Goal: Transaction & Acquisition: Purchase product/service

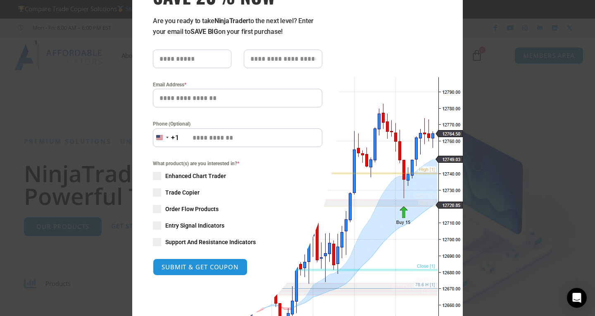
scroll to position [83, 0]
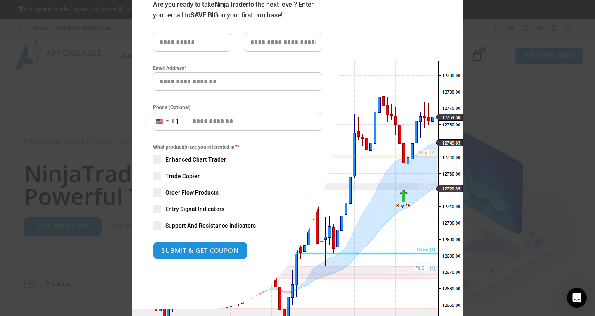
click at [180, 193] on span "Order Flow Products" at bounding box center [191, 192] width 53 height 8
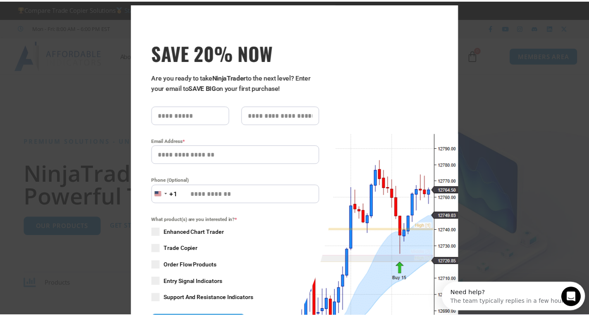
scroll to position [0, 0]
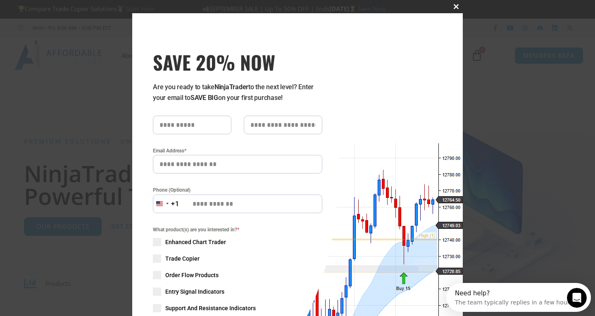
click at [450, 5] on span "SAVE 20% NOW popup" at bounding box center [456, 6] width 13 height 5
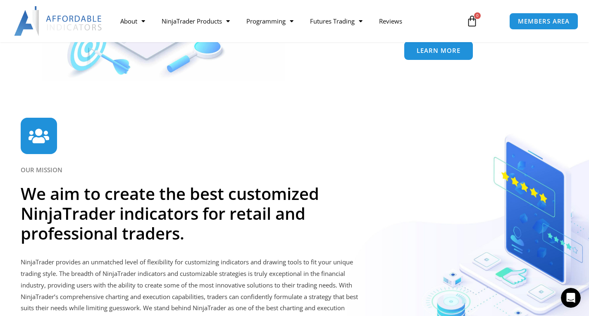
scroll to position [1901, 0]
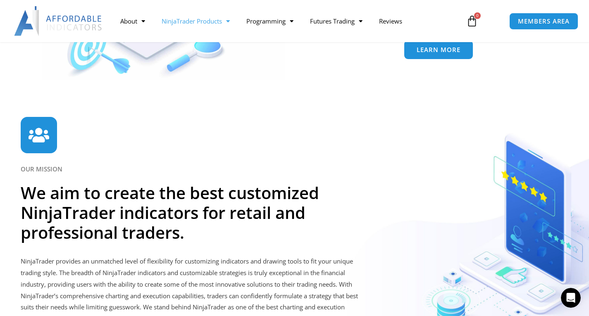
click at [198, 23] on link "NinjaTrader Products" at bounding box center [195, 21] width 85 height 19
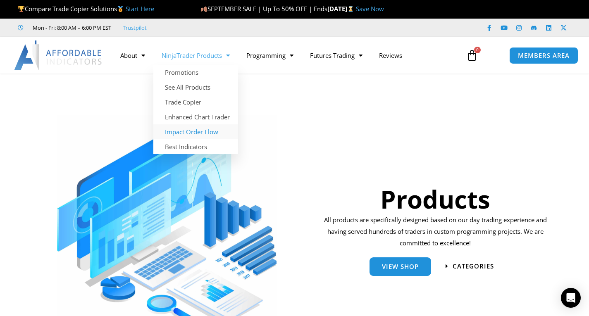
click at [188, 130] on link "Impact Order Flow" at bounding box center [195, 131] width 85 height 15
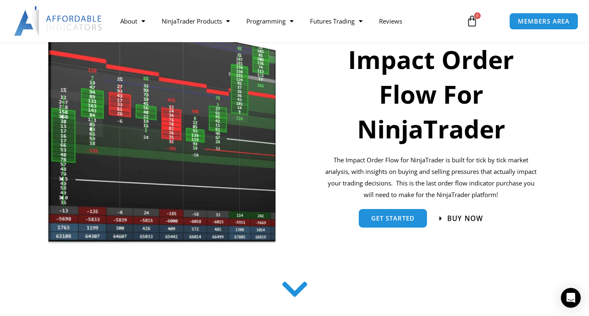
click at [451, 216] on span "Buy now" at bounding box center [465, 218] width 36 height 7
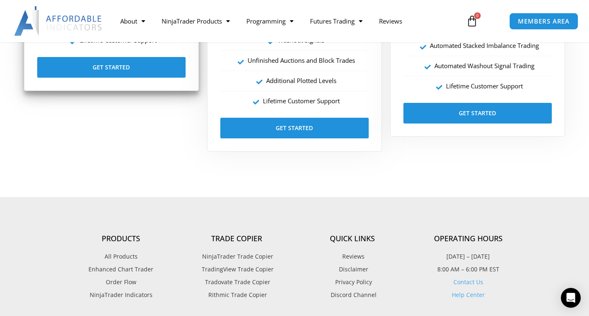
scroll to position [1656, 0]
